Goal: Task Accomplishment & Management: Manage account settings

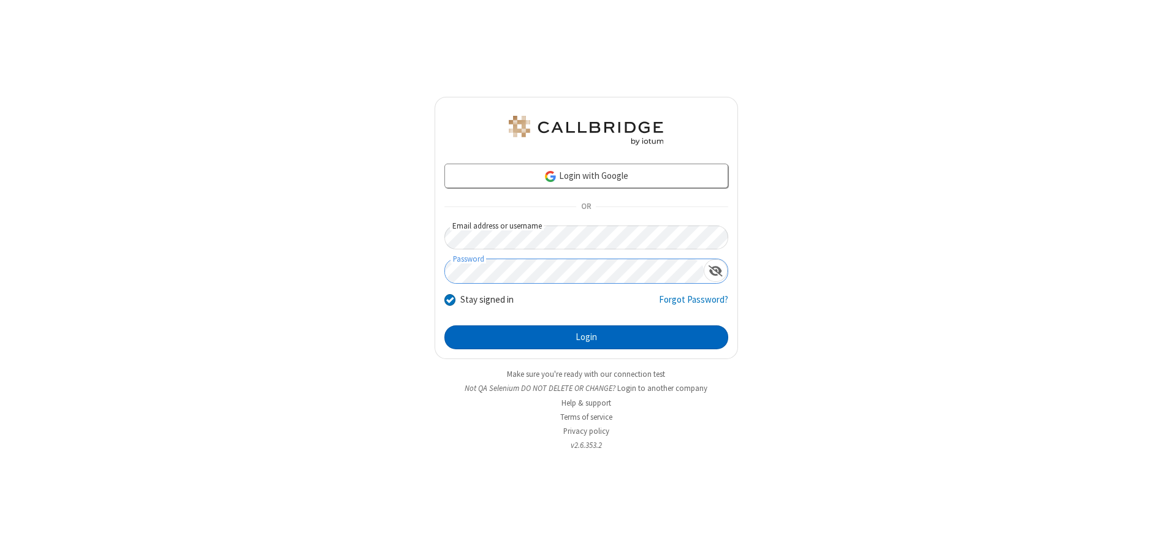
click at [586, 337] on button "Login" at bounding box center [586, 337] width 284 height 25
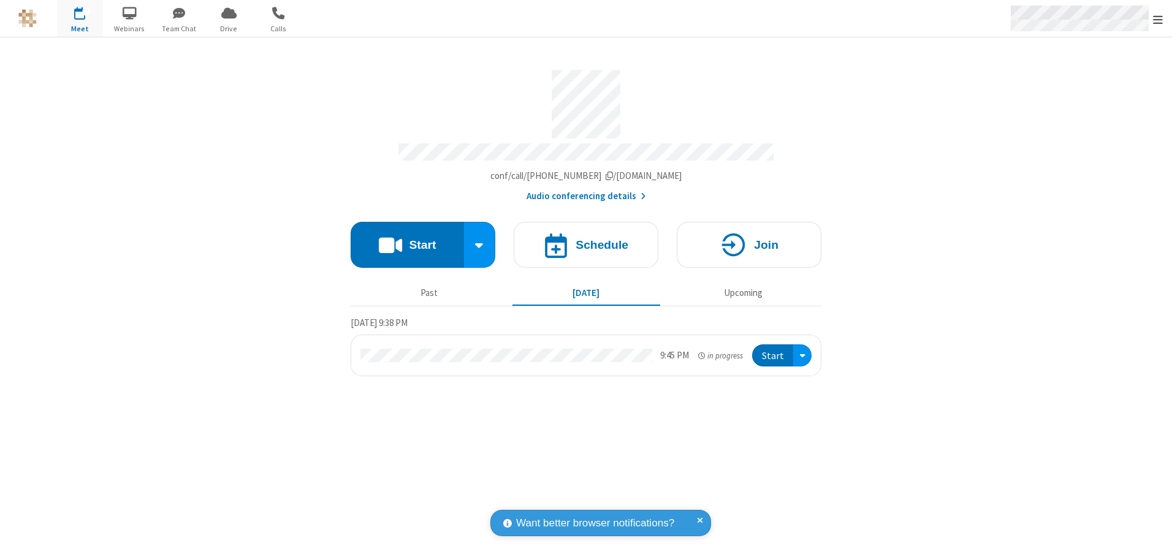
click at [1158, 19] on span "Open menu" at bounding box center [1158, 19] width 10 height 12
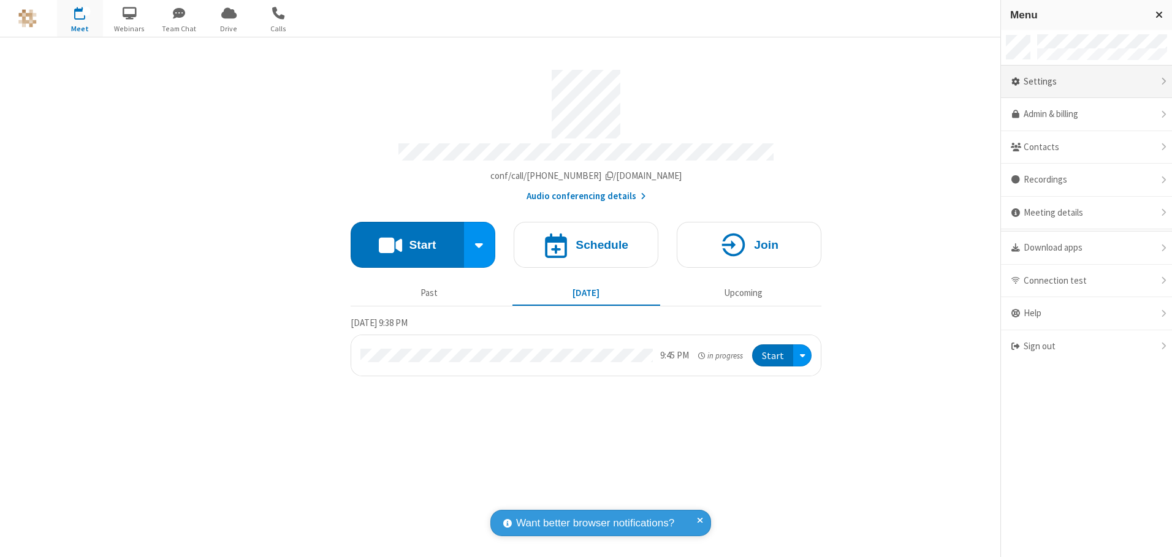
click at [1086, 82] on div "Settings" at bounding box center [1086, 82] width 171 height 33
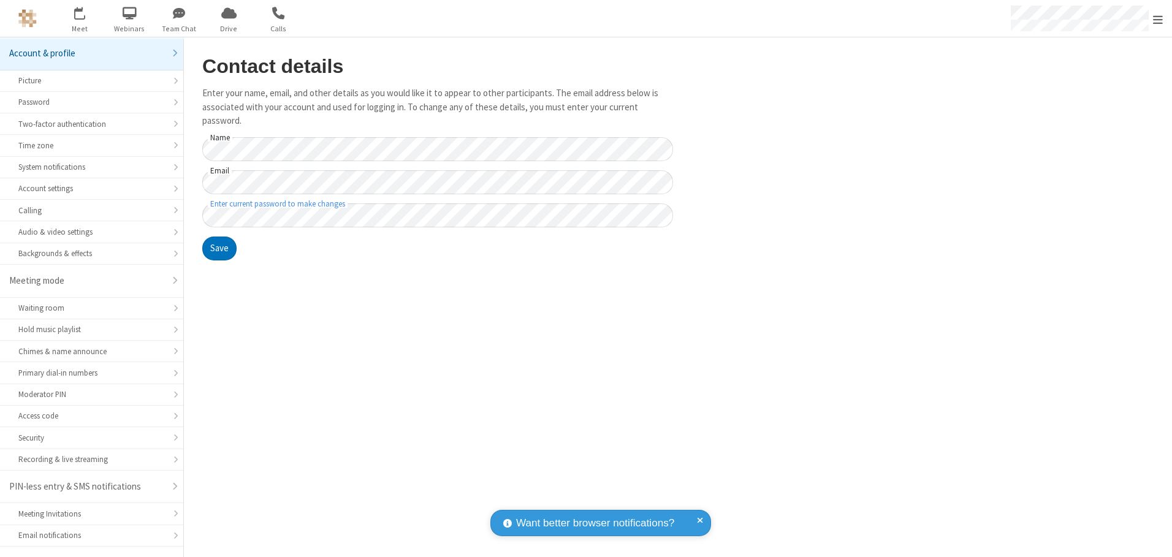
scroll to position [21, 0]
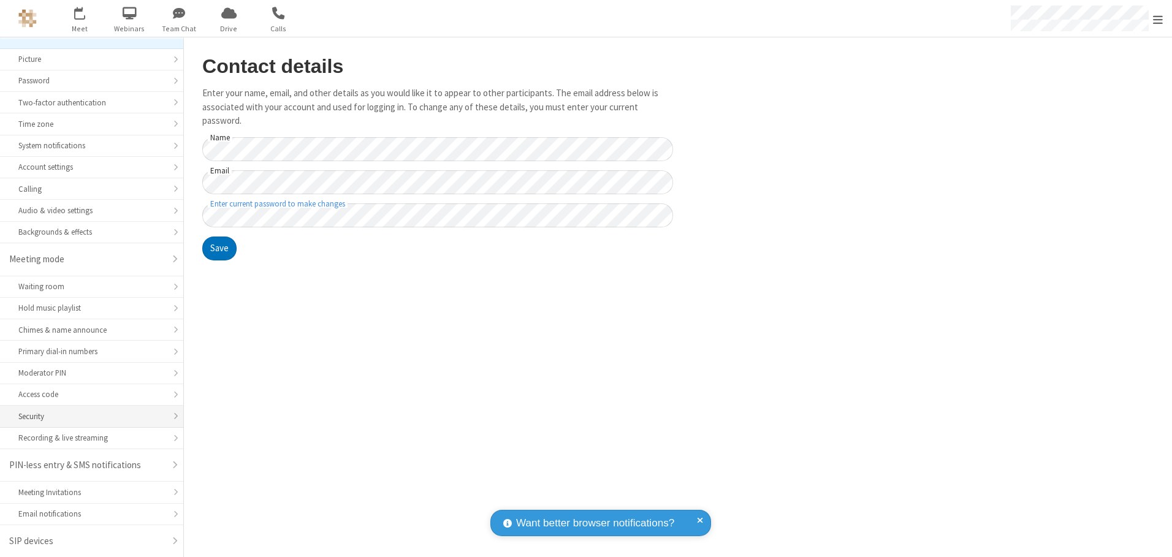
click at [87, 416] on div "Security" at bounding box center [91, 417] width 146 height 12
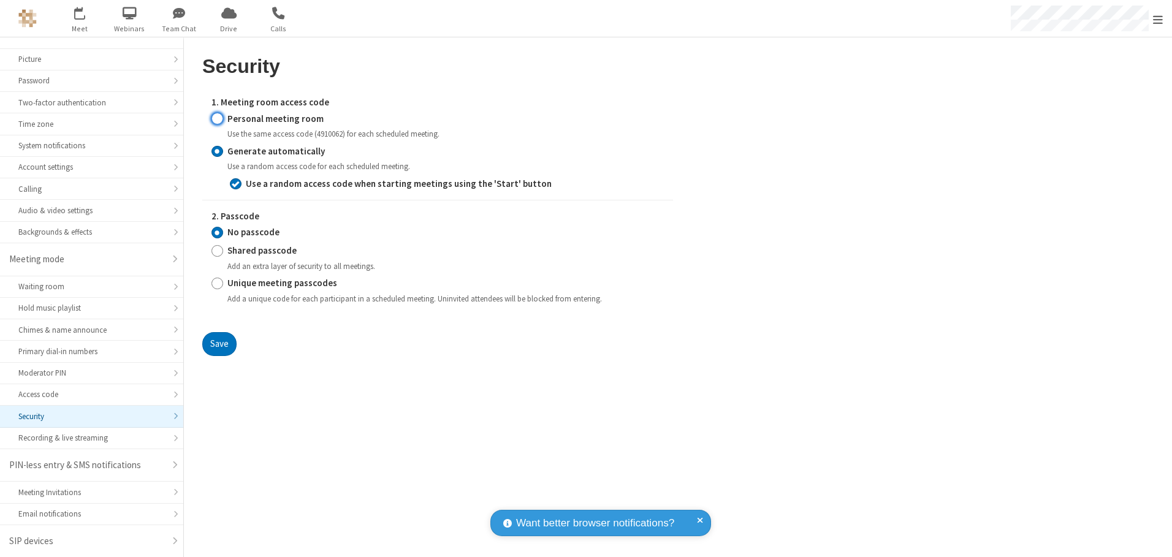
click at [217, 118] on input "Personal meeting room" at bounding box center [217, 118] width 12 height 13
radio input "true"
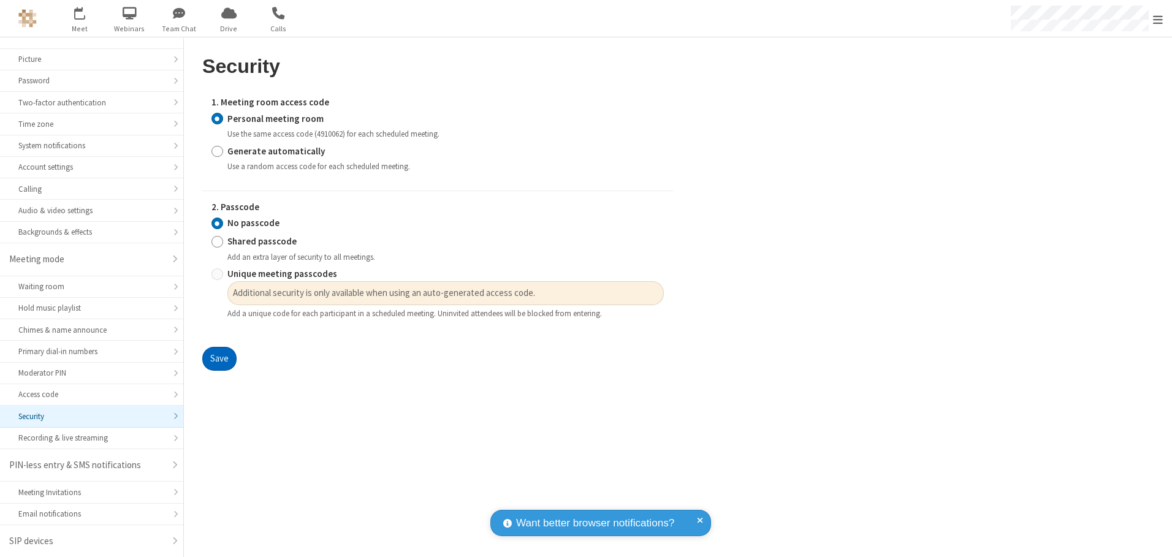
click at [219, 359] on button "Save" at bounding box center [219, 359] width 34 height 25
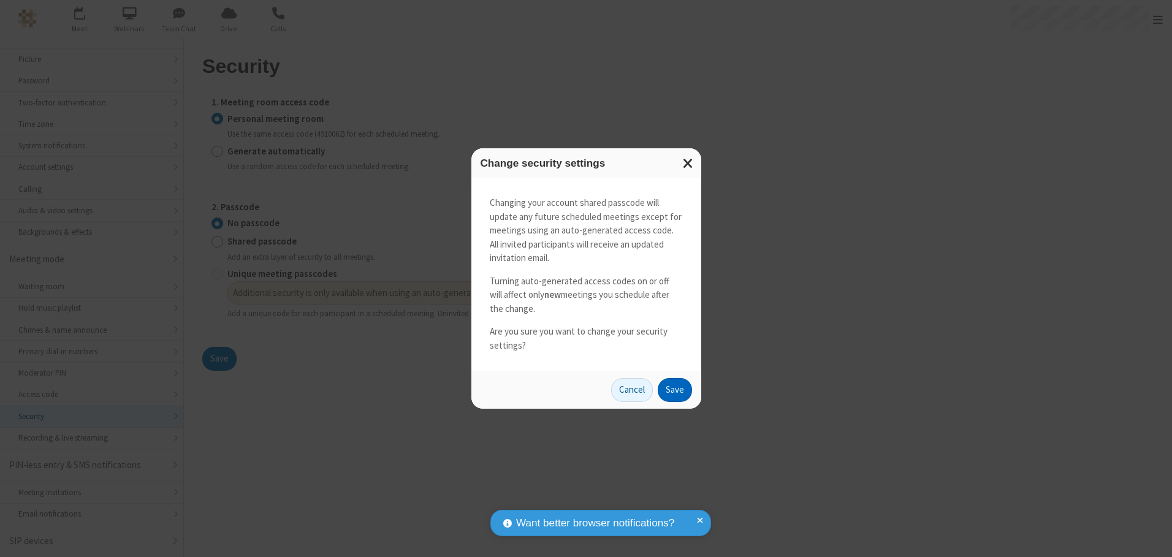
click at [674, 390] on button "Save" at bounding box center [675, 390] width 34 height 25
